Goal: Task Accomplishment & Management: Complete application form

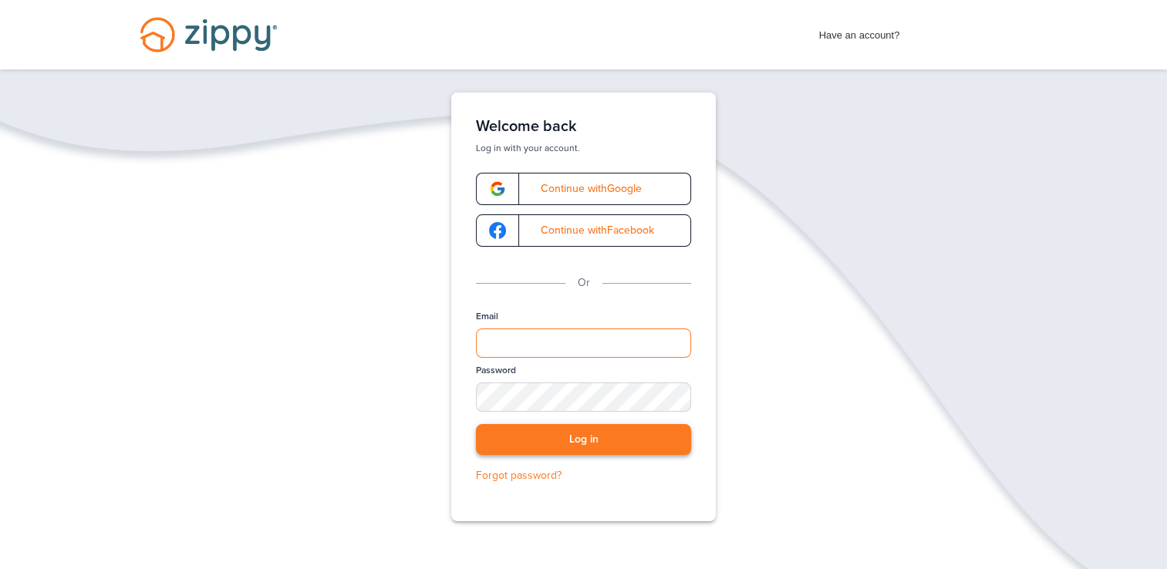
type input "**********"
click at [578, 436] on button "Log in" at bounding box center [583, 440] width 215 height 32
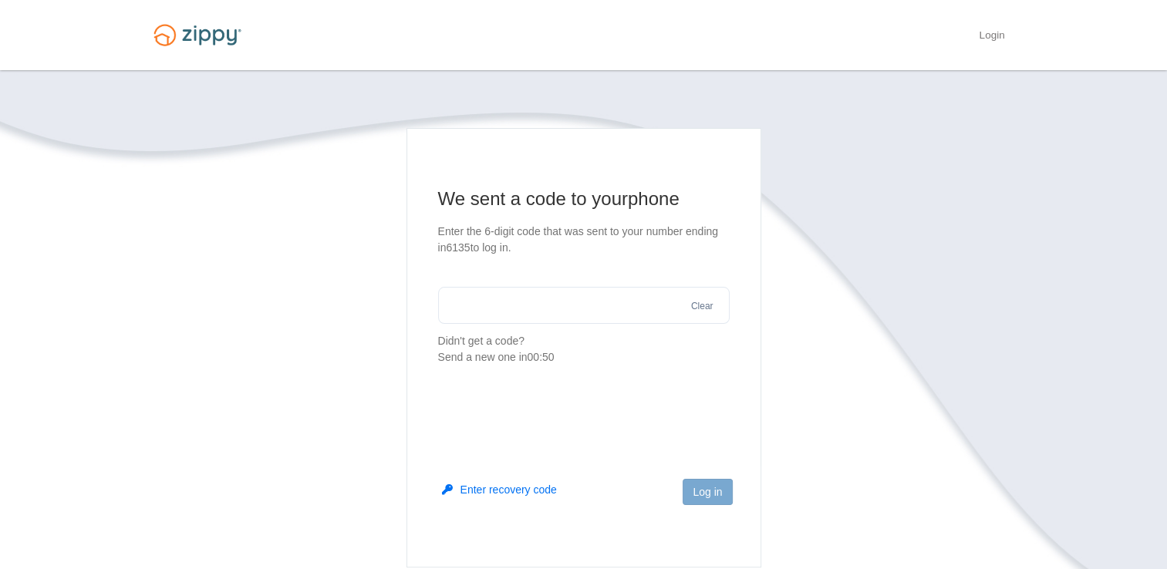
click at [463, 301] on input "text" at bounding box center [583, 305] width 291 height 37
type input "******"
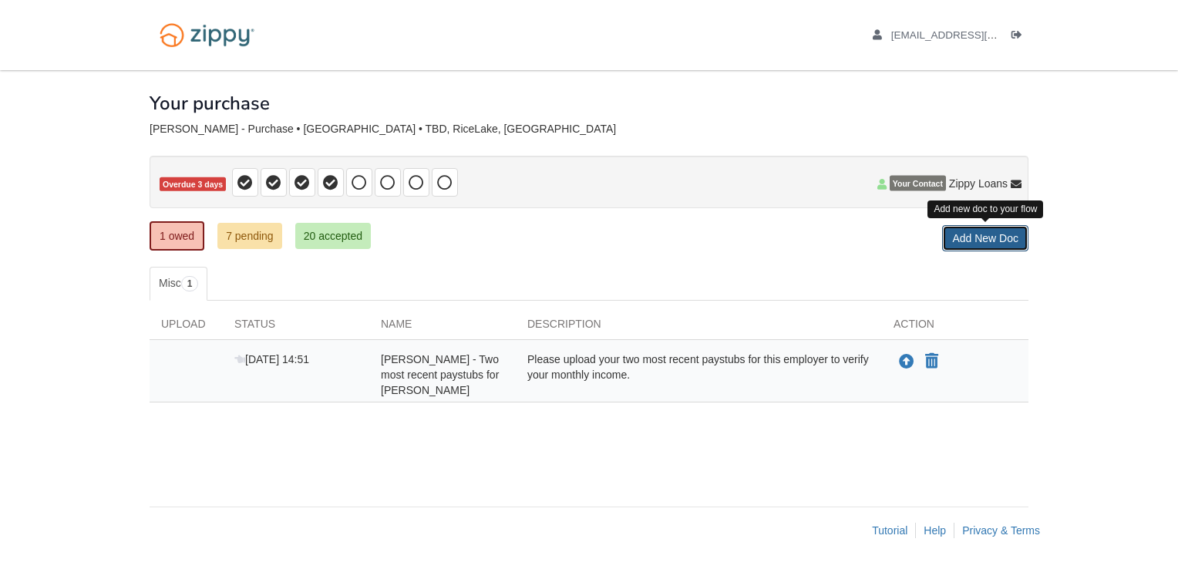
click at [1002, 241] on link "Add New Doc" at bounding box center [985, 238] width 86 height 26
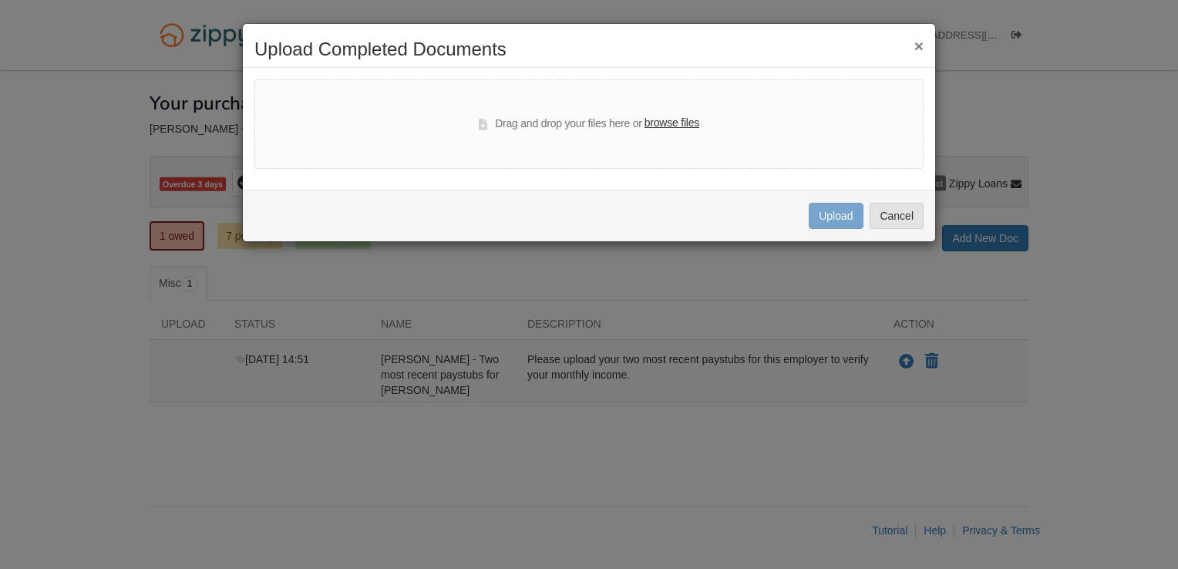
click at [665, 121] on label "browse files" at bounding box center [672, 123] width 55 height 17
click at [0, 0] on input "browse files" at bounding box center [0, 0] width 0 height 0
select select "****"
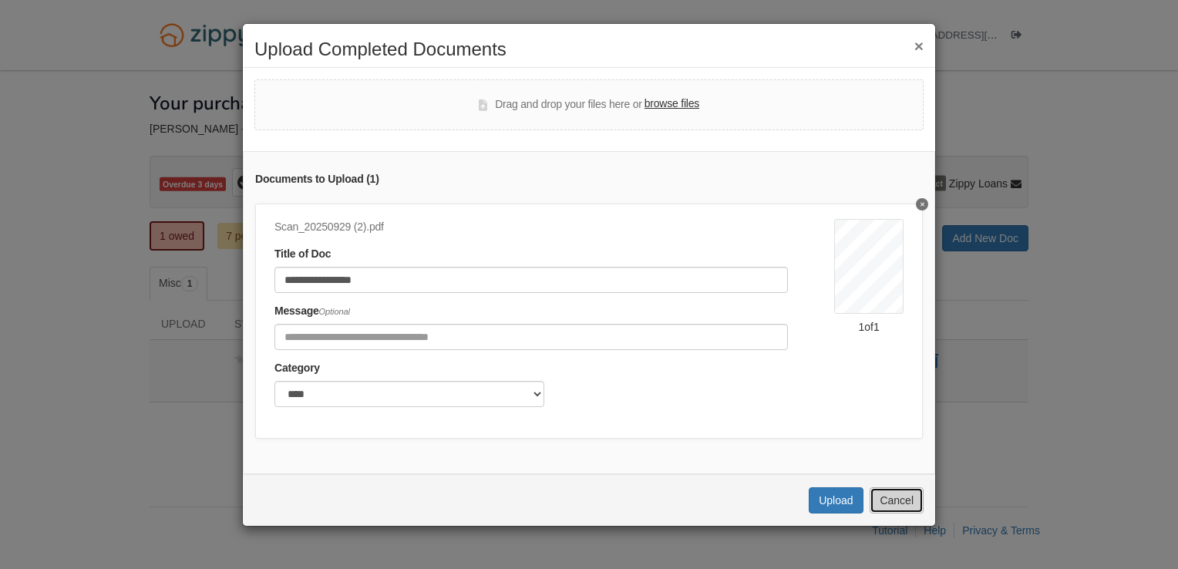
click at [891, 514] on button "Cancel" at bounding box center [897, 500] width 54 height 26
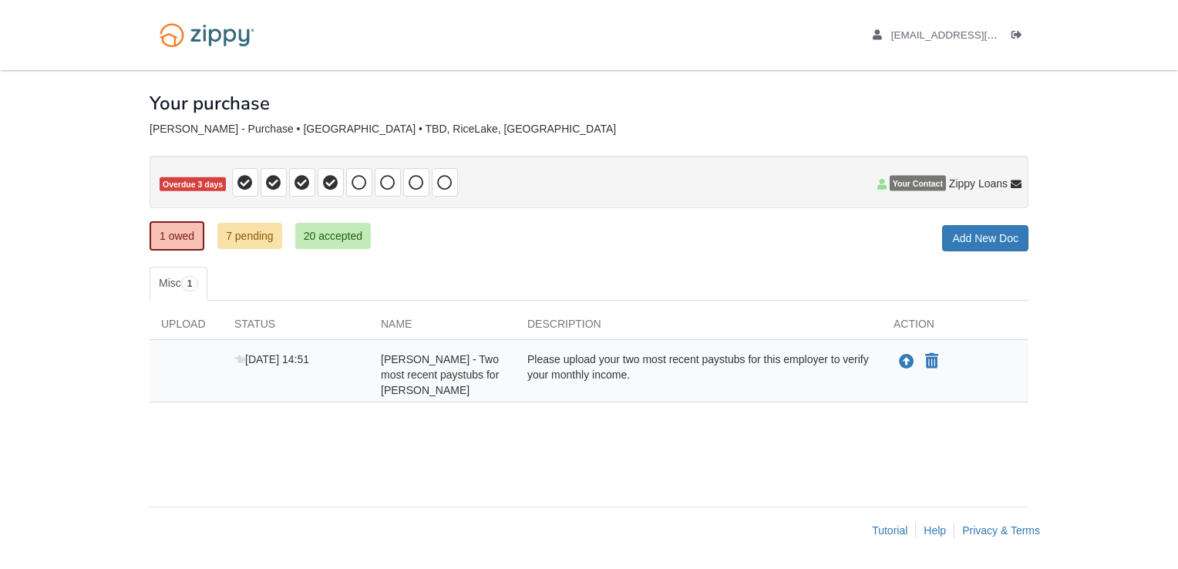
click at [873, 391] on div "Please upload your two most recent paystubs for this employer to verify your mo…" at bounding box center [699, 375] width 366 height 46
click at [906, 362] on icon "Upload Timothy Tripp - Two most recent paystubs for EH Reid" at bounding box center [906, 362] width 15 height 15
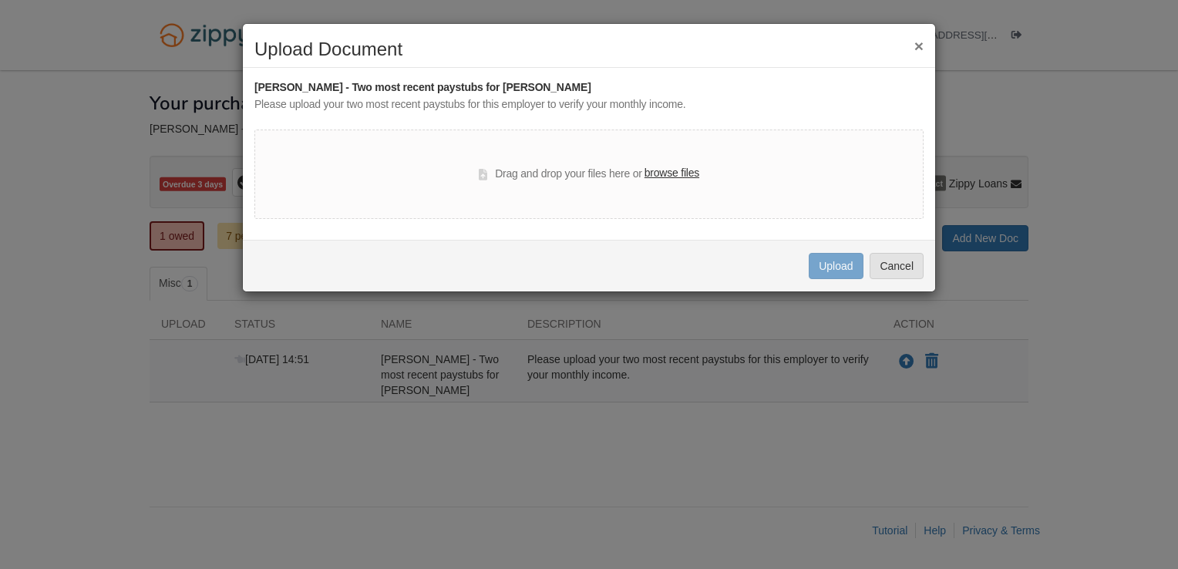
click at [666, 174] on label "browse files" at bounding box center [672, 173] width 55 height 17
click at [0, 0] on input "browse files" at bounding box center [0, 0] width 0 height 0
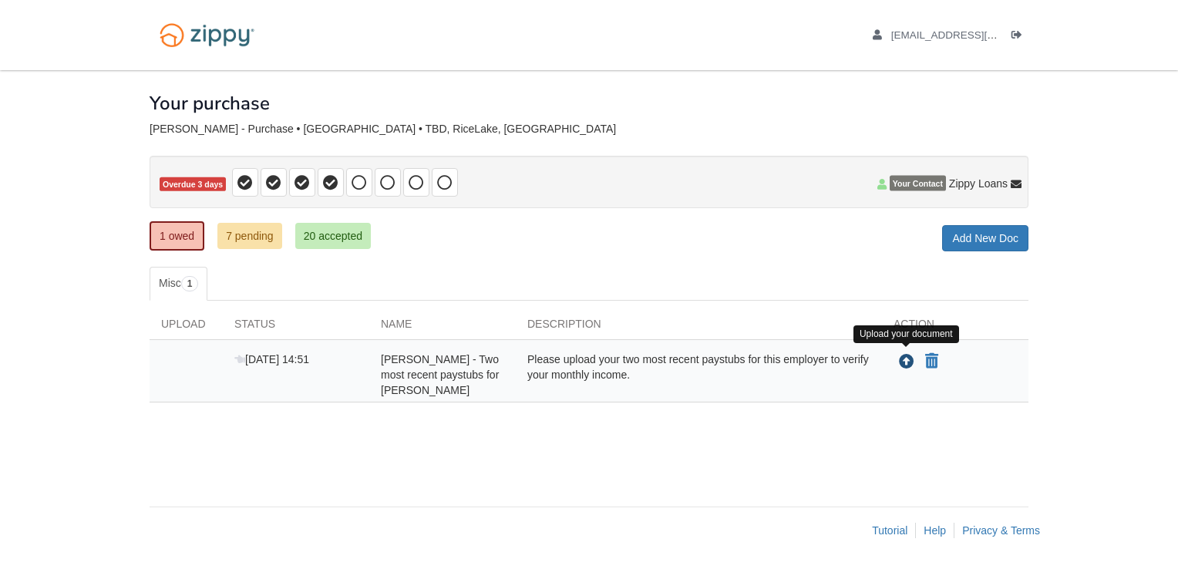
click at [907, 359] on icon "Upload Timothy Tripp - Two most recent paystubs for EH Reid" at bounding box center [906, 362] width 15 height 15
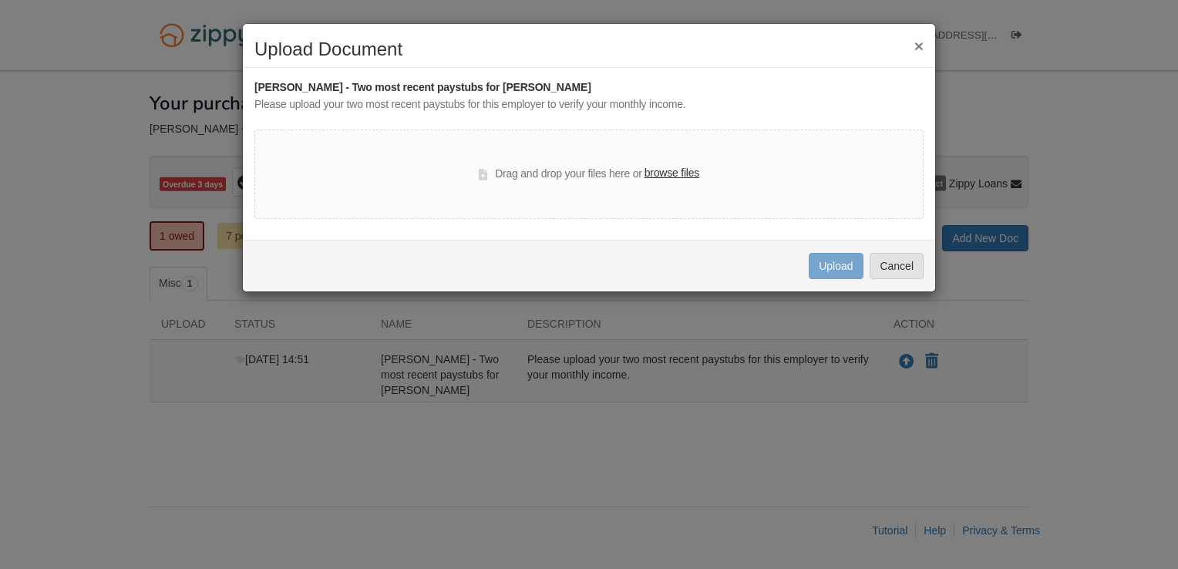
click at [666, 173] on label "browse files" at bounding box center [672, 173] width 55 height 17
click at [0, 0] on input "browse files" at bounding box center [0, 0] width 0 height 0
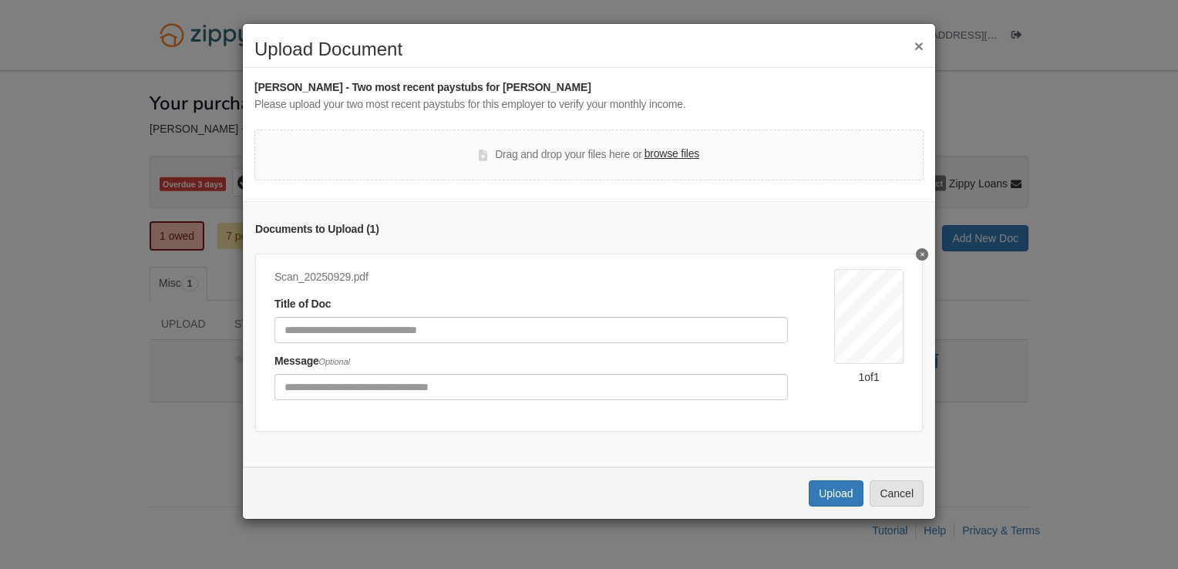
click at [919, 45] on button "×" at bounding box center [919, 46] width 9 height 16
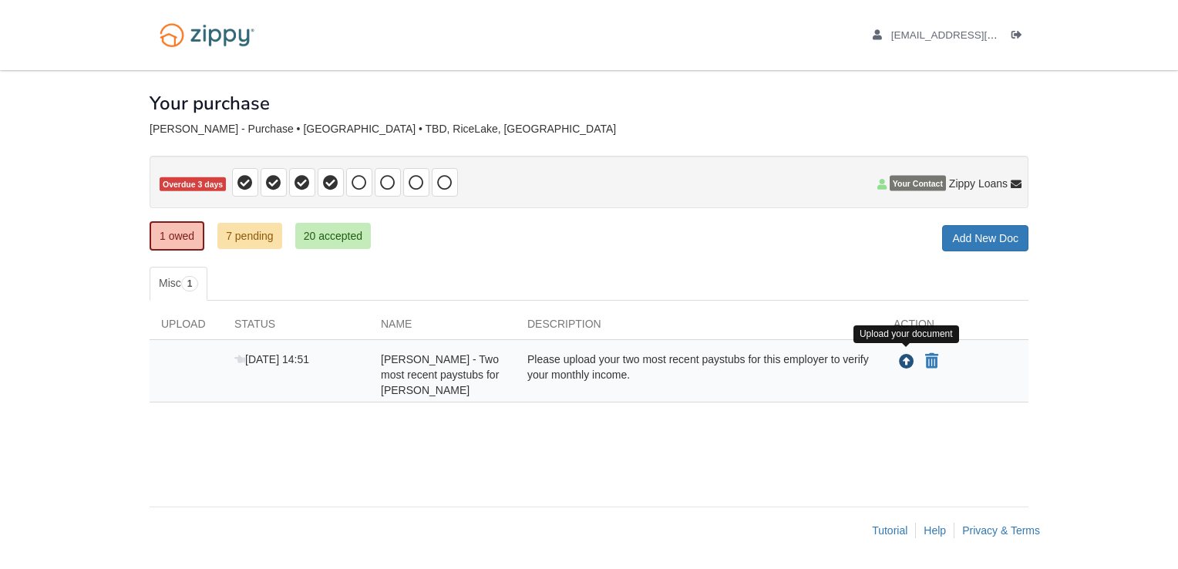
click at [908, 361] on icon "Upload Timothy Tripp - Two most recent paystubs for EH Reid" at bounding box center [906, 362] width 15 height 15
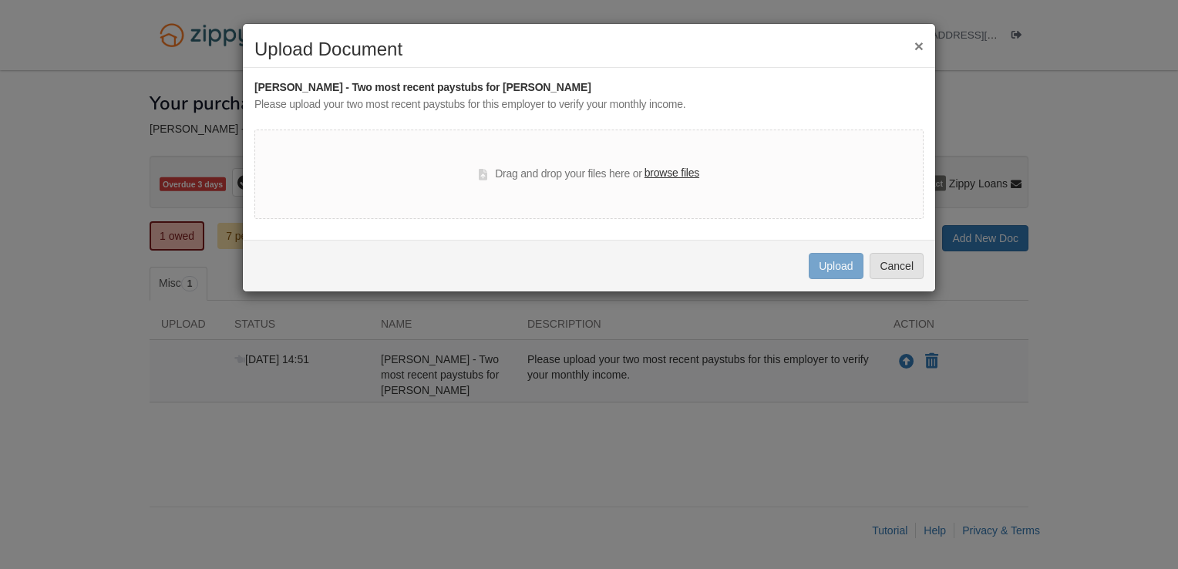
click at [676, 172] on label "browse files" at bounding box center [672, 173] width 55 height 17
click at [0, 0] on input "browse files" at bounding box center [0, 0] width 0 height 0
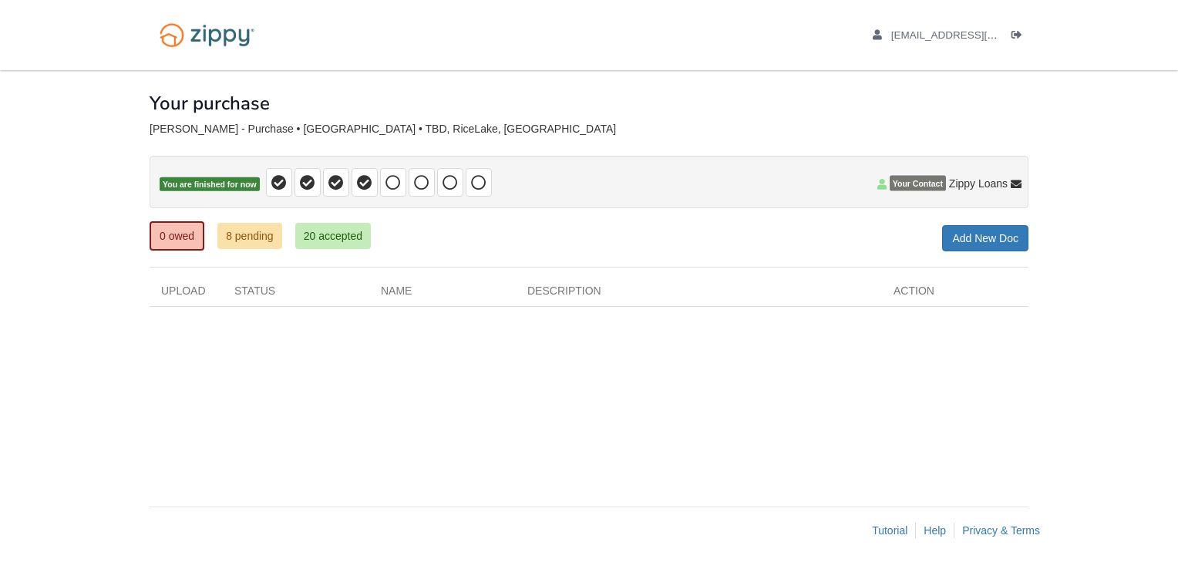
click at [842, 500] on div "× × × Pending Add Document Notice document will be included in the email sent t…" at bounding box center [589, 312] width 902 height 484
